Goal: Task Accomplishment & Management: Manage account settings

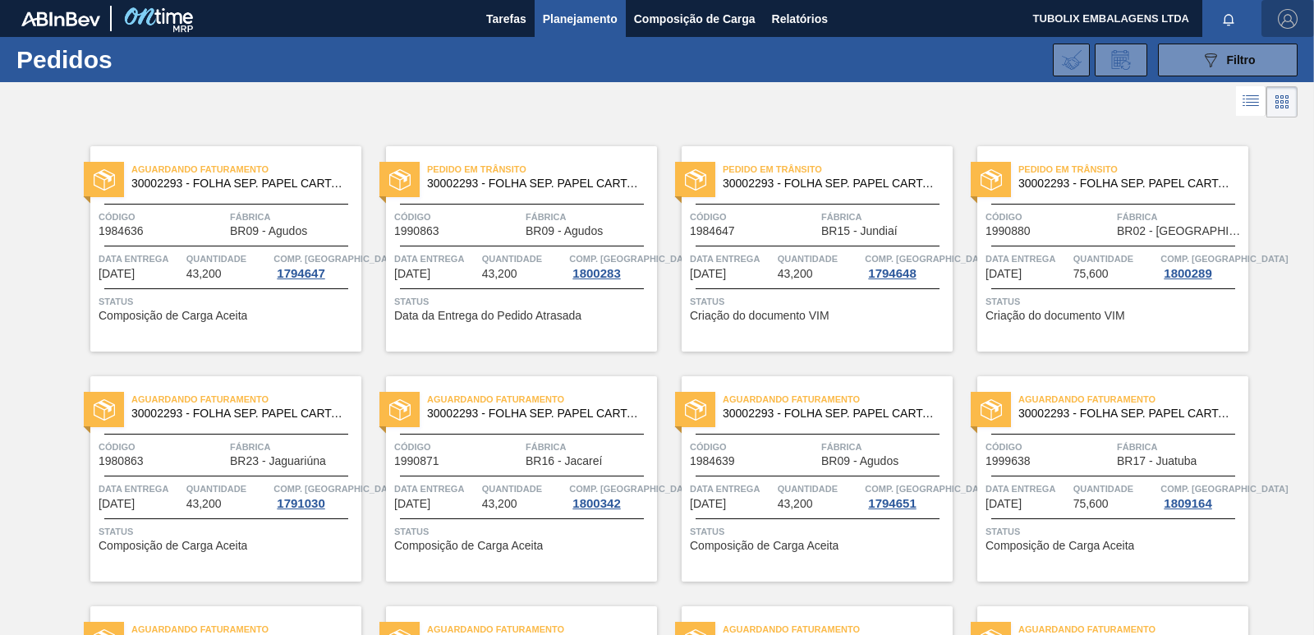
click at [1295, 24] on span "button" at bounding box center [1287, 19] width 39 height 20
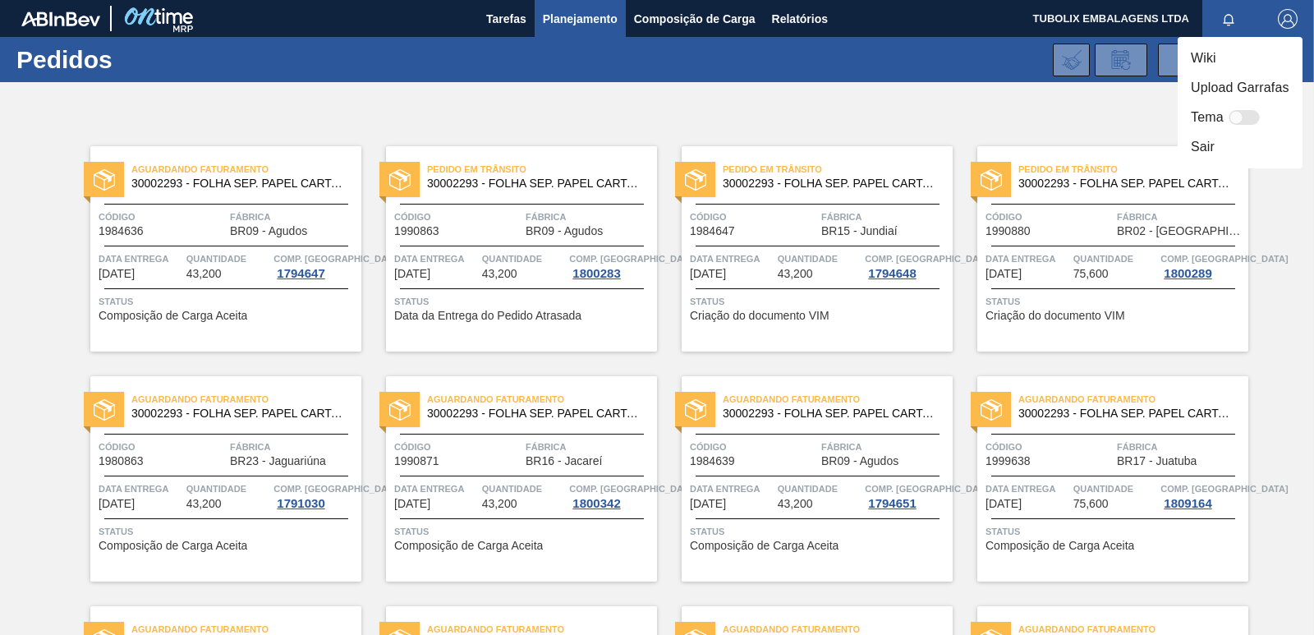
click at [1211, 143] on li "Sair" at bounding box center [1240, 147] width 125 height 30
